Goal: Check status: Check status

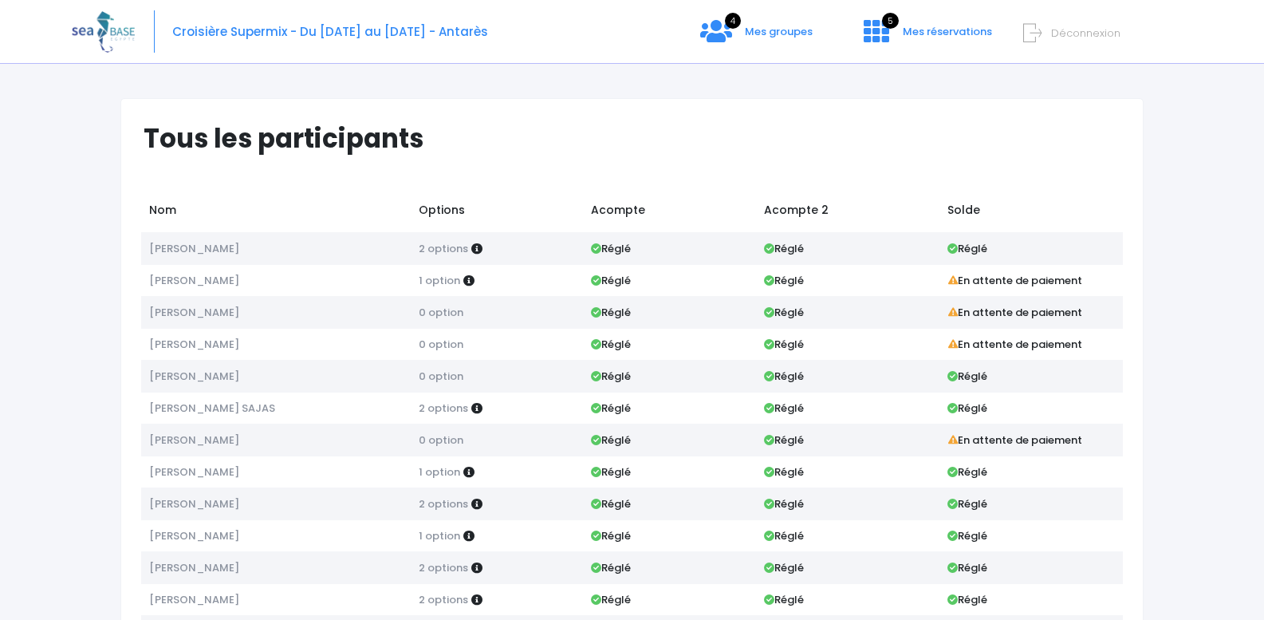
scroll to position [134, 0]
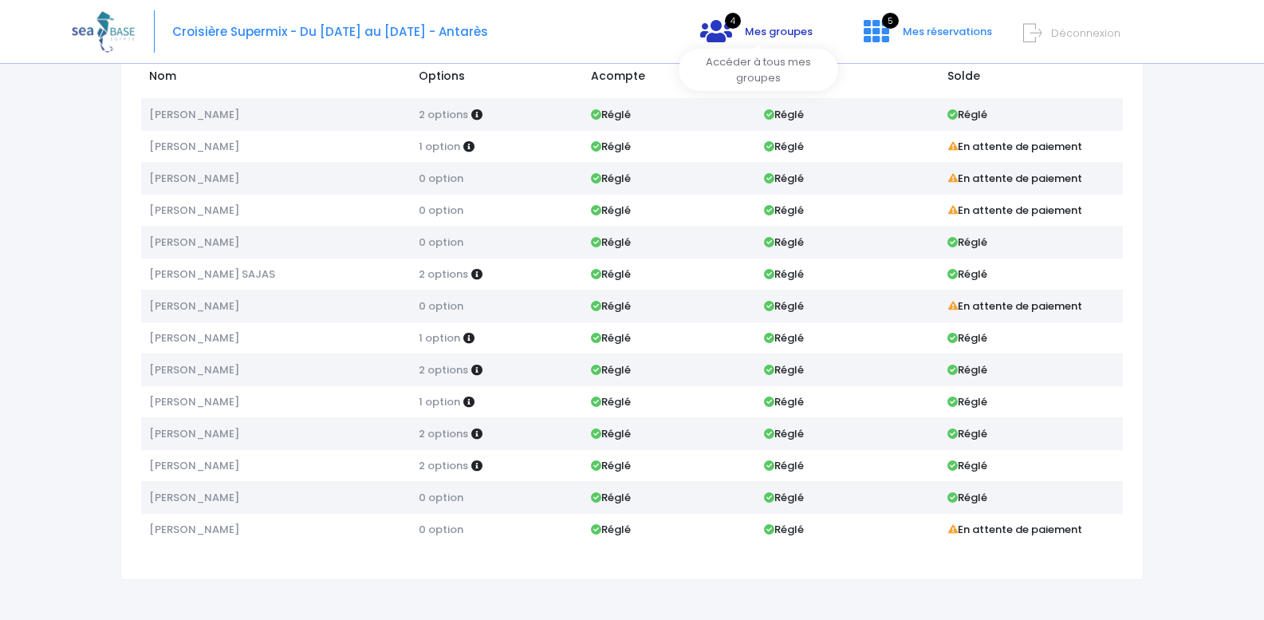
click at [732, 35] on icon at bounding box center [716, 31] width 32 height 26
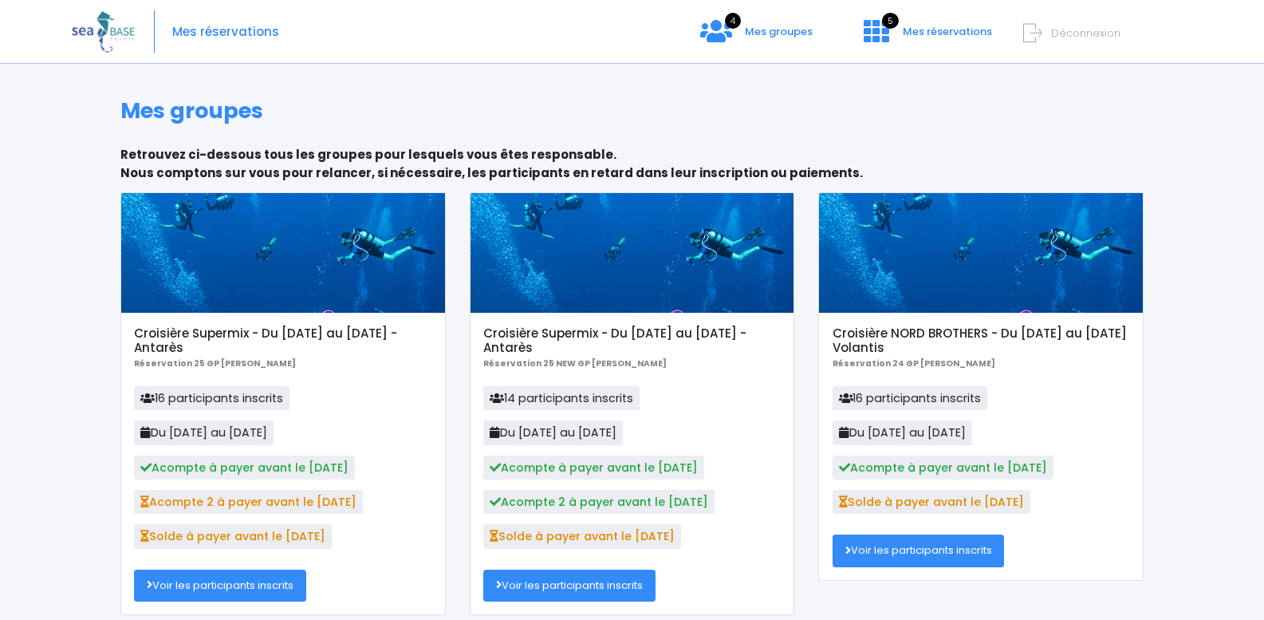
click at [289, 276] on div at bounding box center [283, 253] width 324 height 120
